Goal: Task Accomplishment & Management: Use online tool/utility

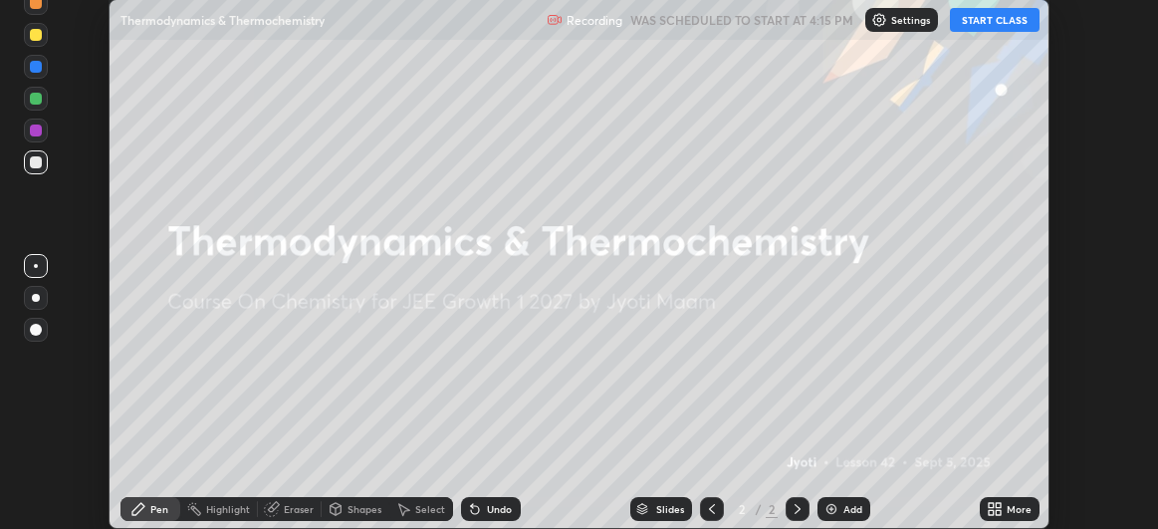
scroll to position [529, 1158]
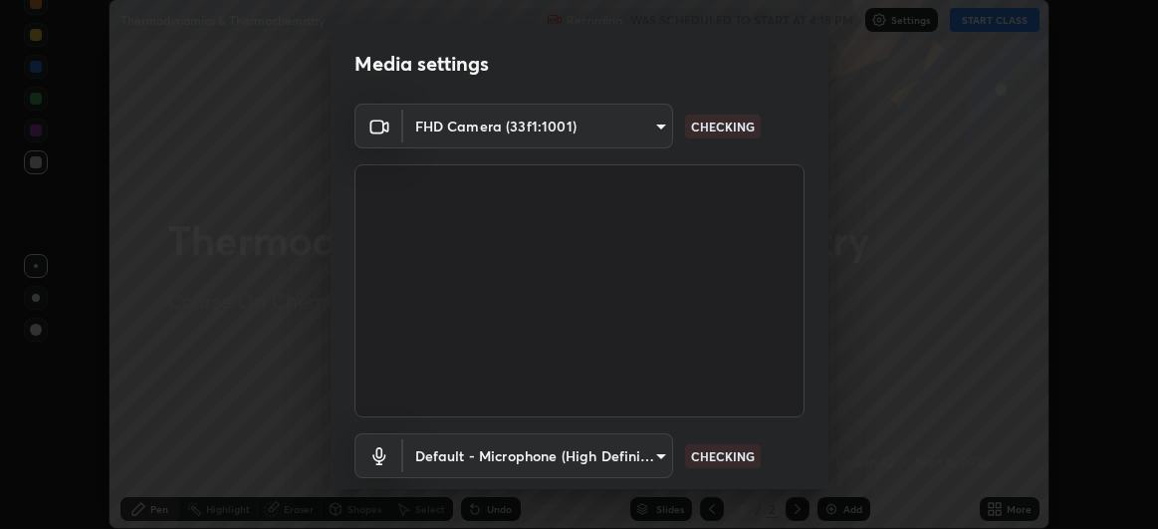
type input "baa8e3624a7aa693afd536bcaa2ccc3086ed6154daff18a67a5128d61d919164"
click at [654, 127] on body "Erase all Thermodynamics & Thermochemistry Recording WAS SCHEDULED TO START AT …" at bounding box center [579, 264] width 1158 height 529
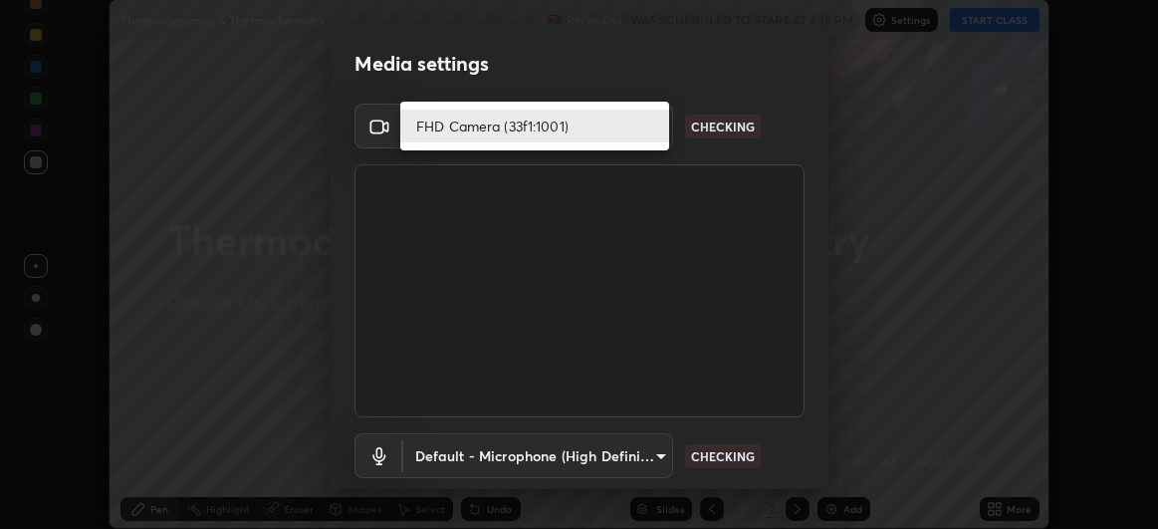
click at [628, 136] on li "FHD Camera (33f1:1001)" at bounding box center [534, 126] width 269 height 33
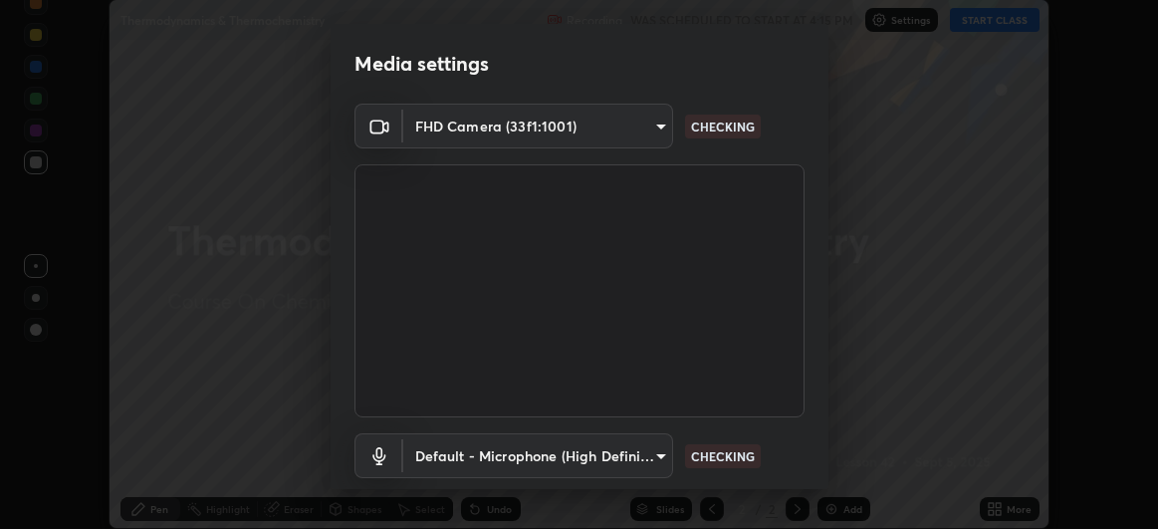
click at [643, 129] on body "Erase all Thermodynamics & Thermochemistry Recording WAS SCHEDULED TO START AT …" at bounding box center [579, 264] width 1158 height 529
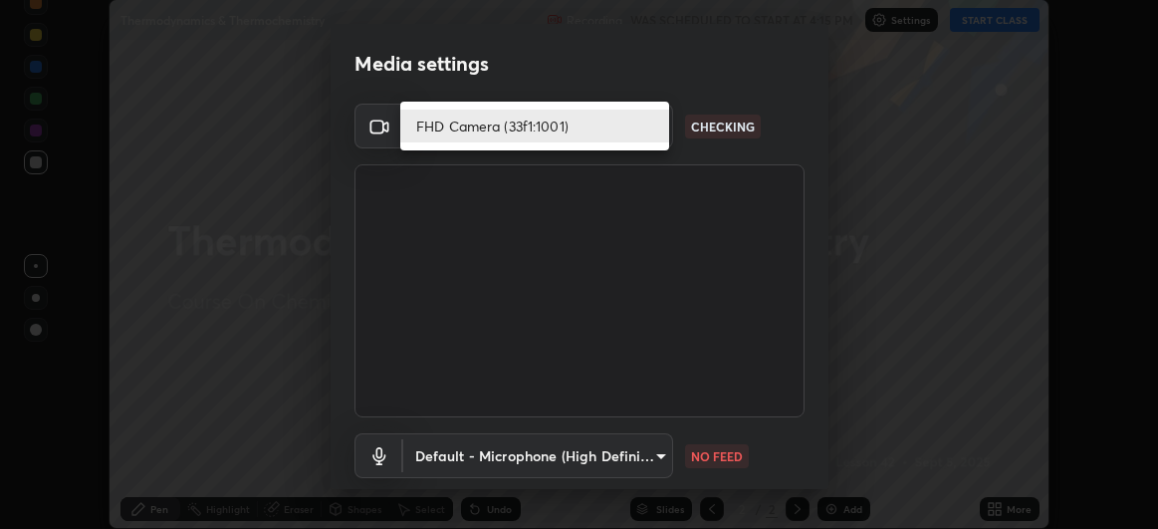
click at [655, 453] on div at bounding box center [579, 264] width 1158 height 529
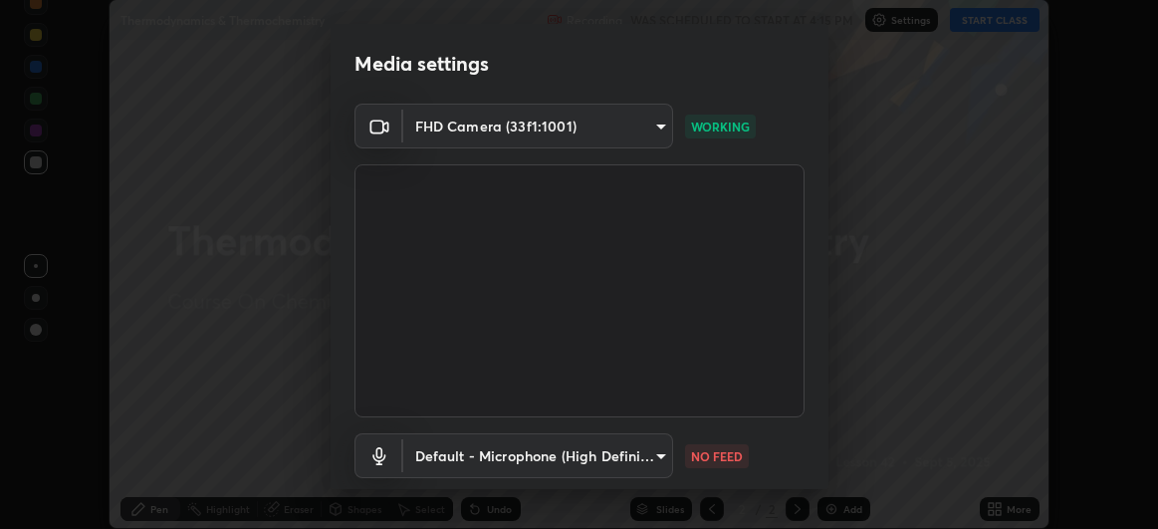
click at [656, 457] on body "Erase all Thermodynamics & Thermochemistry Recording WAS SCHEDULED TO START AT …" at bounding box center [579, 264] width 1158 height 529
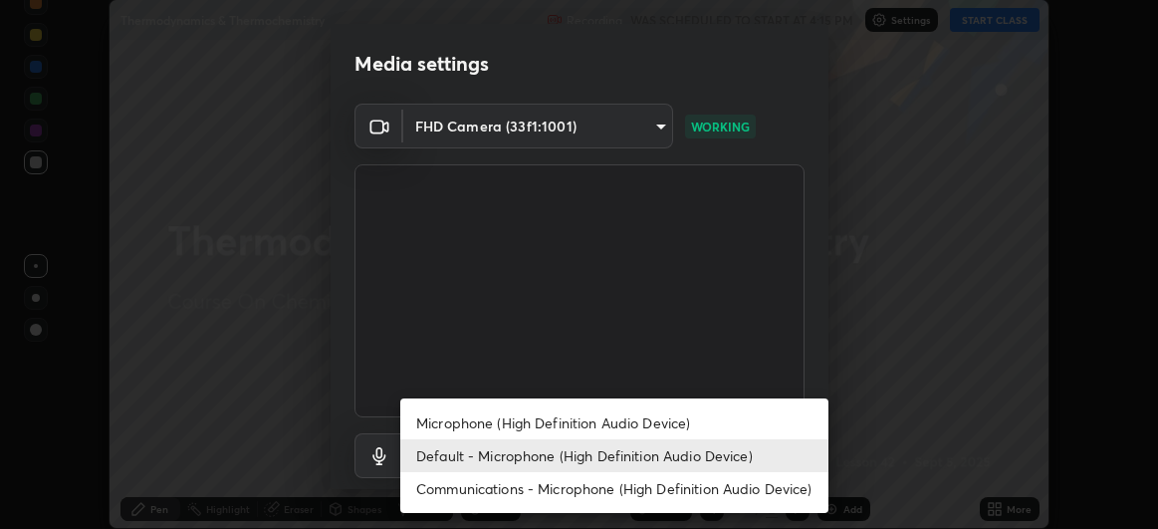
click at [645, 429] on li "Microphone (High Definition Audio Device)" at bounding box center [614, 422] width 428 height 33
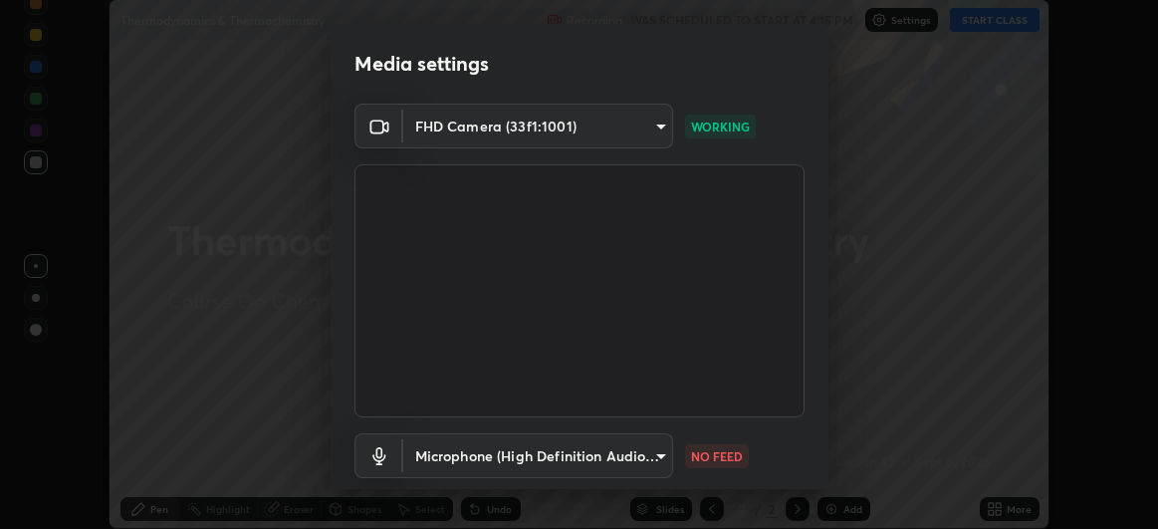
type input "dfa8d3832d66f6b795d0af8658c0267b1d7f3918edfeb5a380e2013381d0c657"
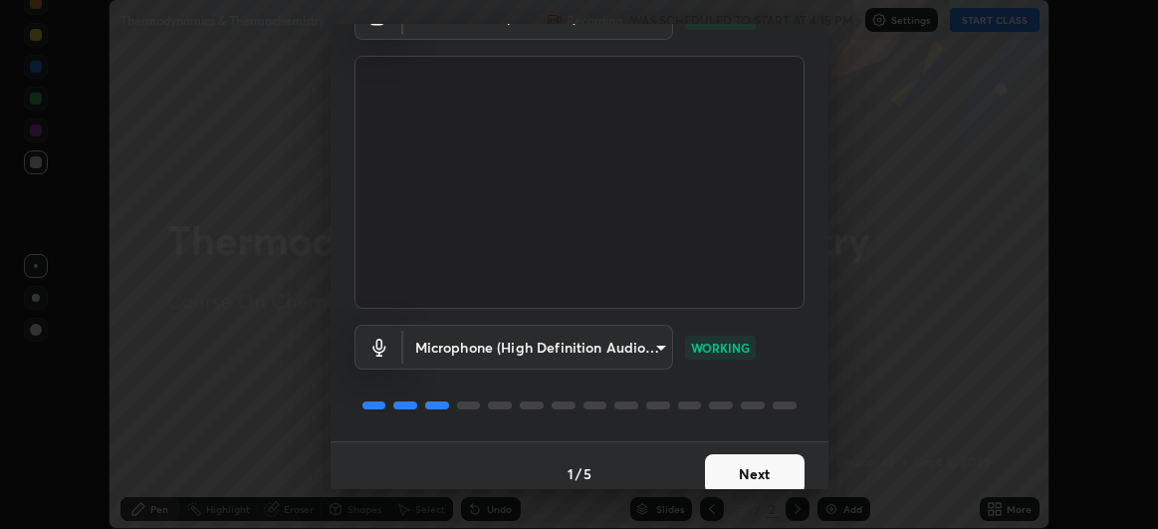
scroll to position [122, 0]
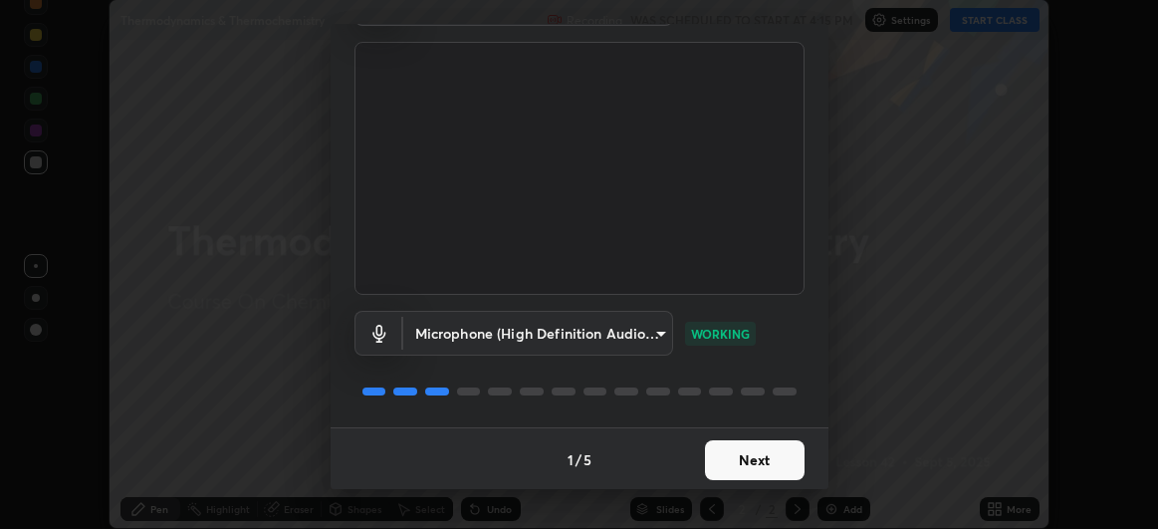
click at [740, 458] on button "Next" at bounding box center [755, 460] width 100 height 40
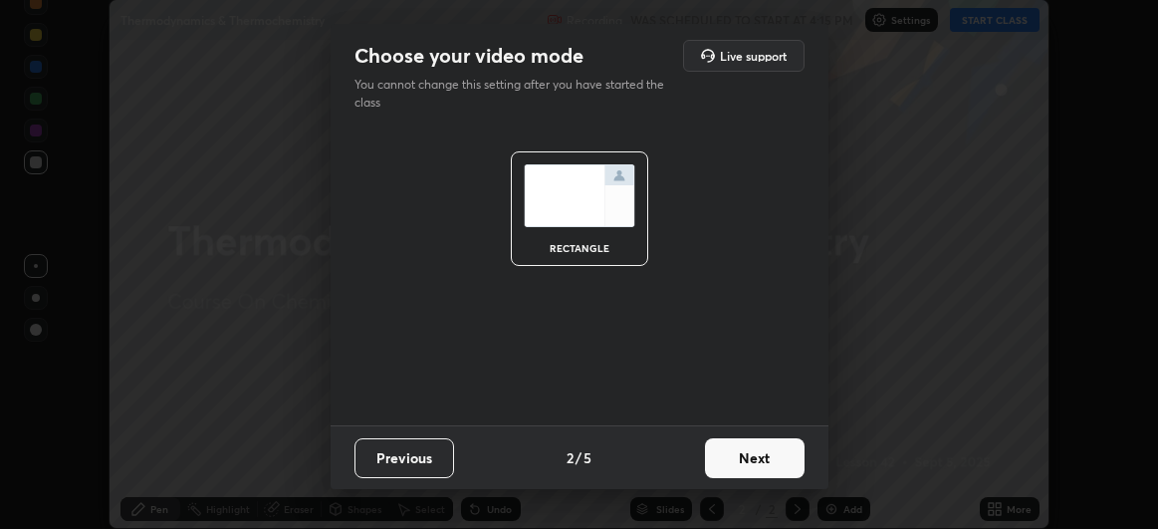
scroll to position [0, 0]
click at [741, 459] on button "Next" at bounding box center [755, 458] width 100 height 40
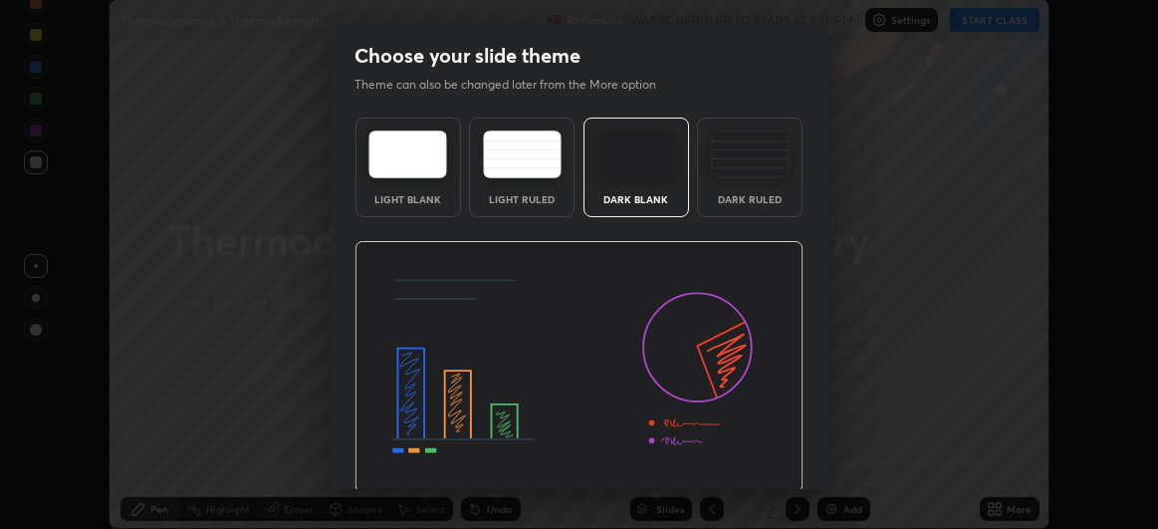
scroll to position [67, 0]
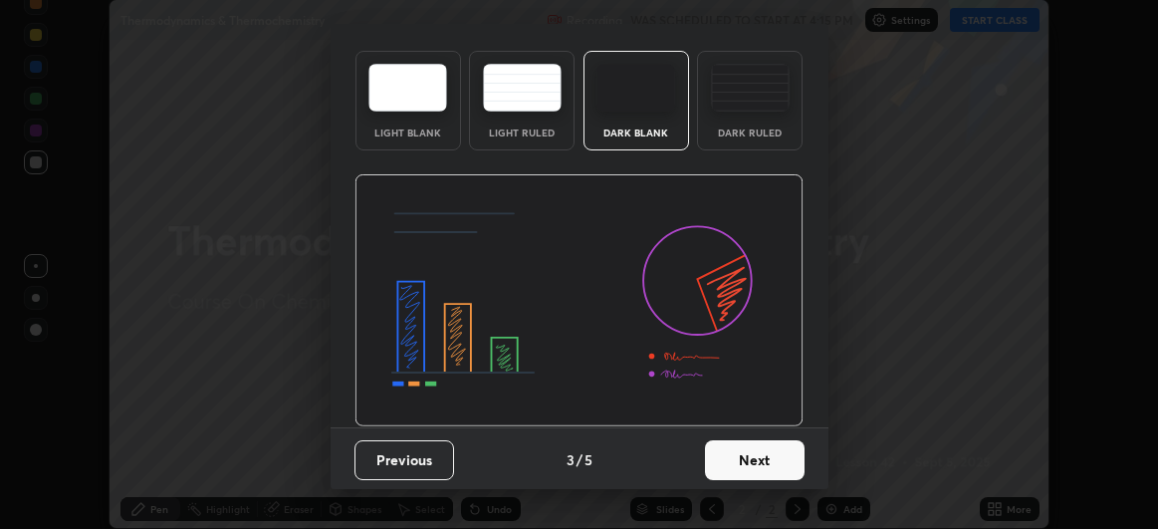
click at [755, 461] on button "Next" at bounding box center [755, 460] width 100 height 40
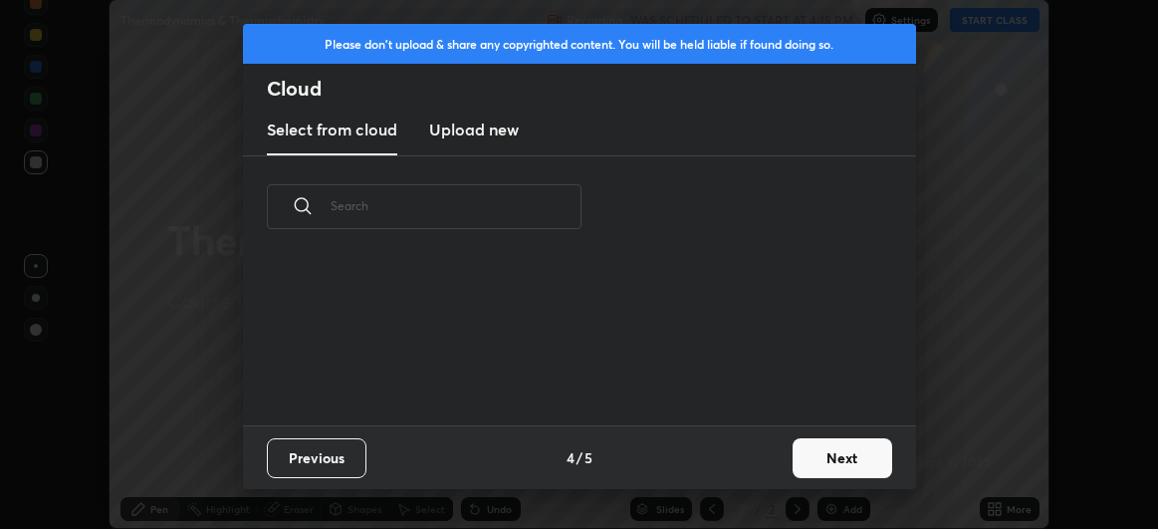
click at [812, 460] on button "Next" at bounding box center [843, 458] width 100 height 40
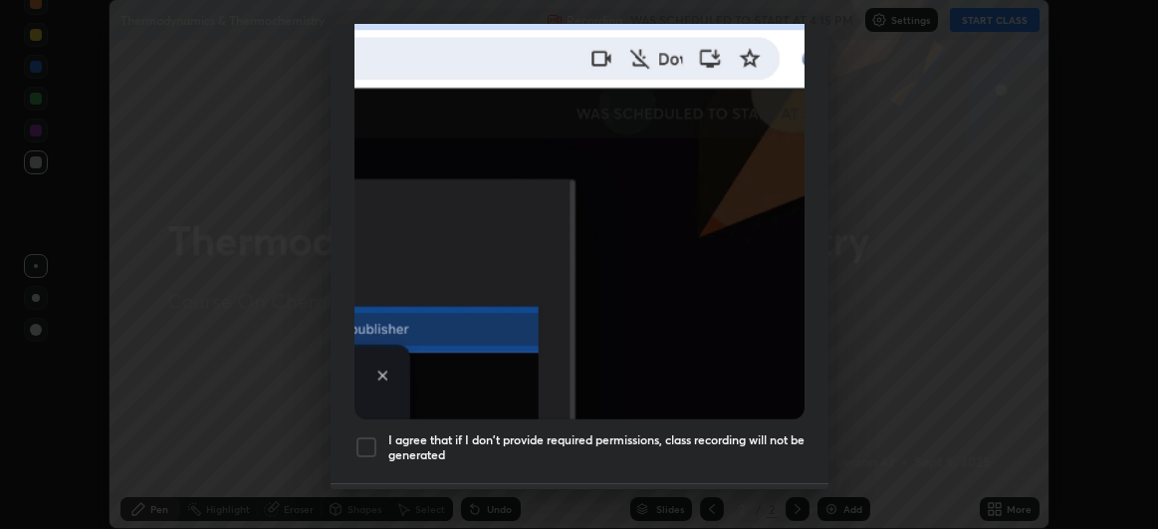
scroll to position [530, 0]
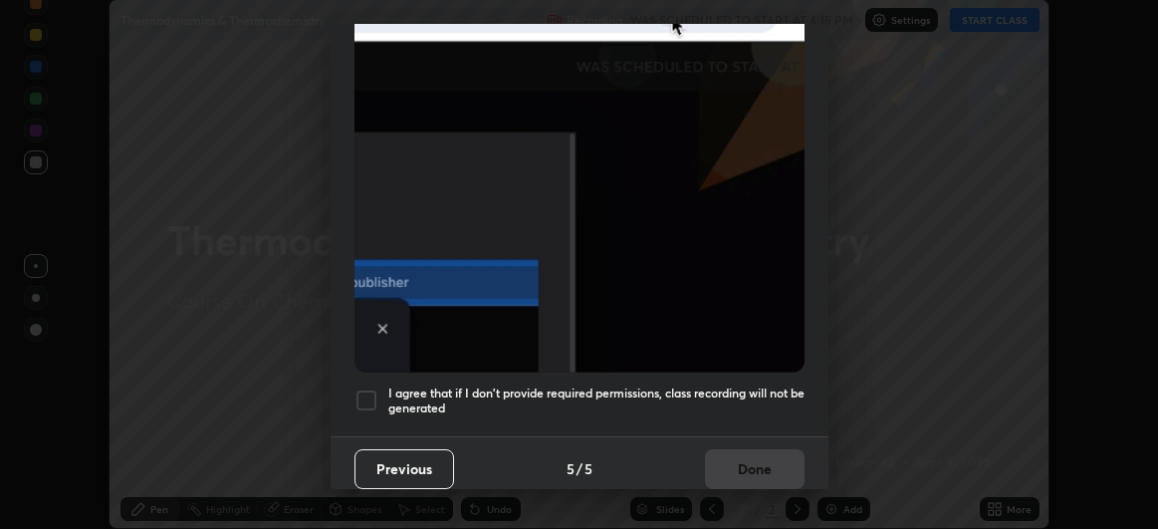
click at [370, 388] on div at bounding box center [366, 400] width 24 height 24
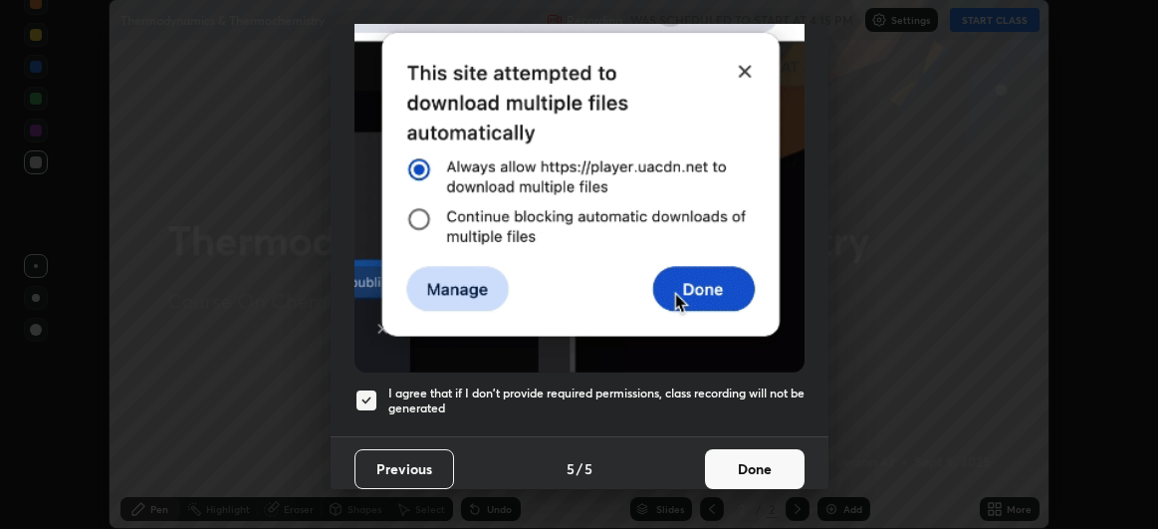
click at [735, 463] on button "Done" at bounding box center [755, 469] width 100 height 40
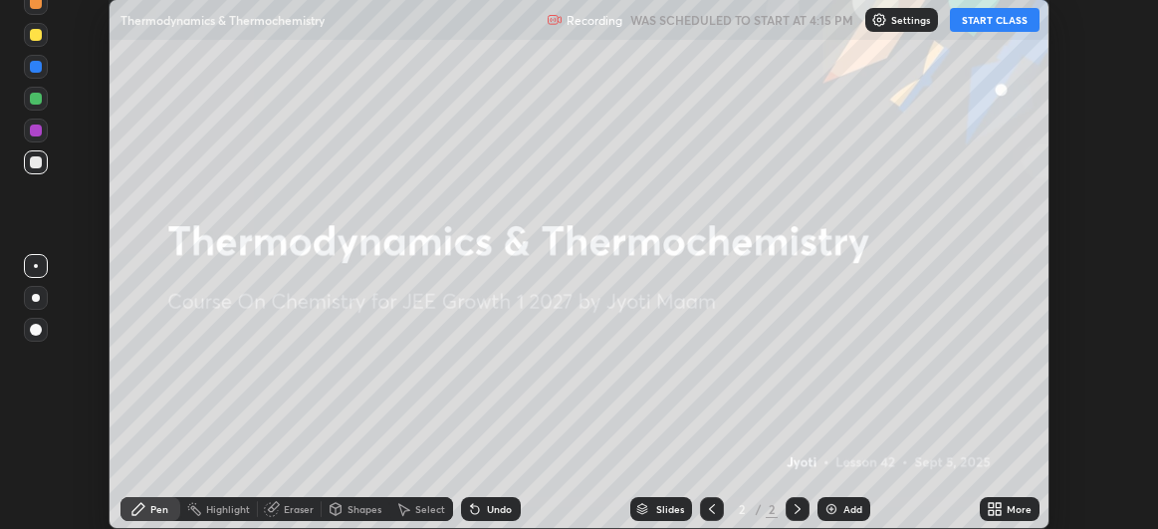
click at [982, 28] on button "START CLASS" at bounding box center [995, 20] width 90 height 24
